Goal: Find specific page/section: Find specific page/section

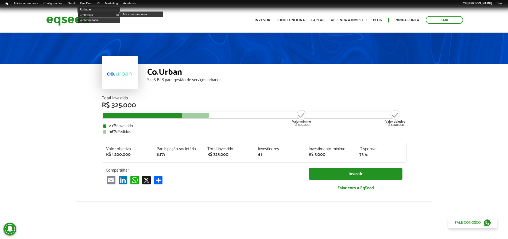
click at [92, 14] on link "Empresas" at bounding box center [99, 14] width 43 height 5
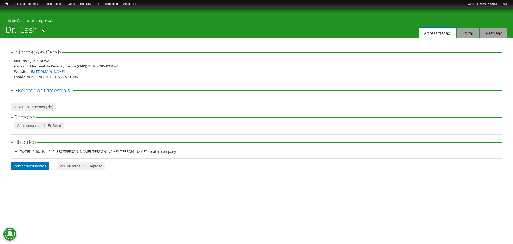
click at [45, 165] on link "Cobrar documentos" at bounding box center [30, 165] width 38 height 7
